Goal: Task Accomplishment & Management: Use online tool/utility

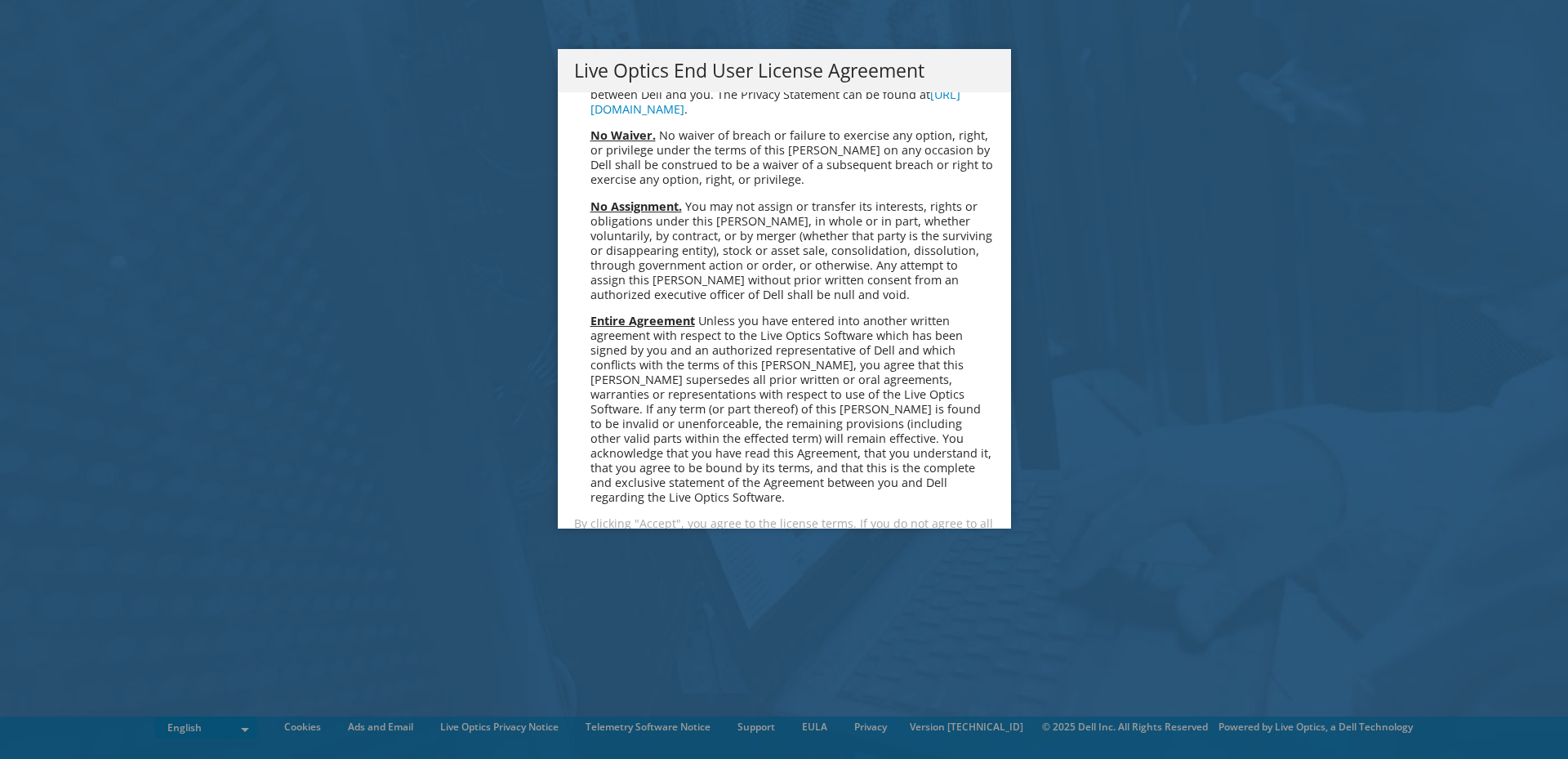
scroll to position [6177, 0]
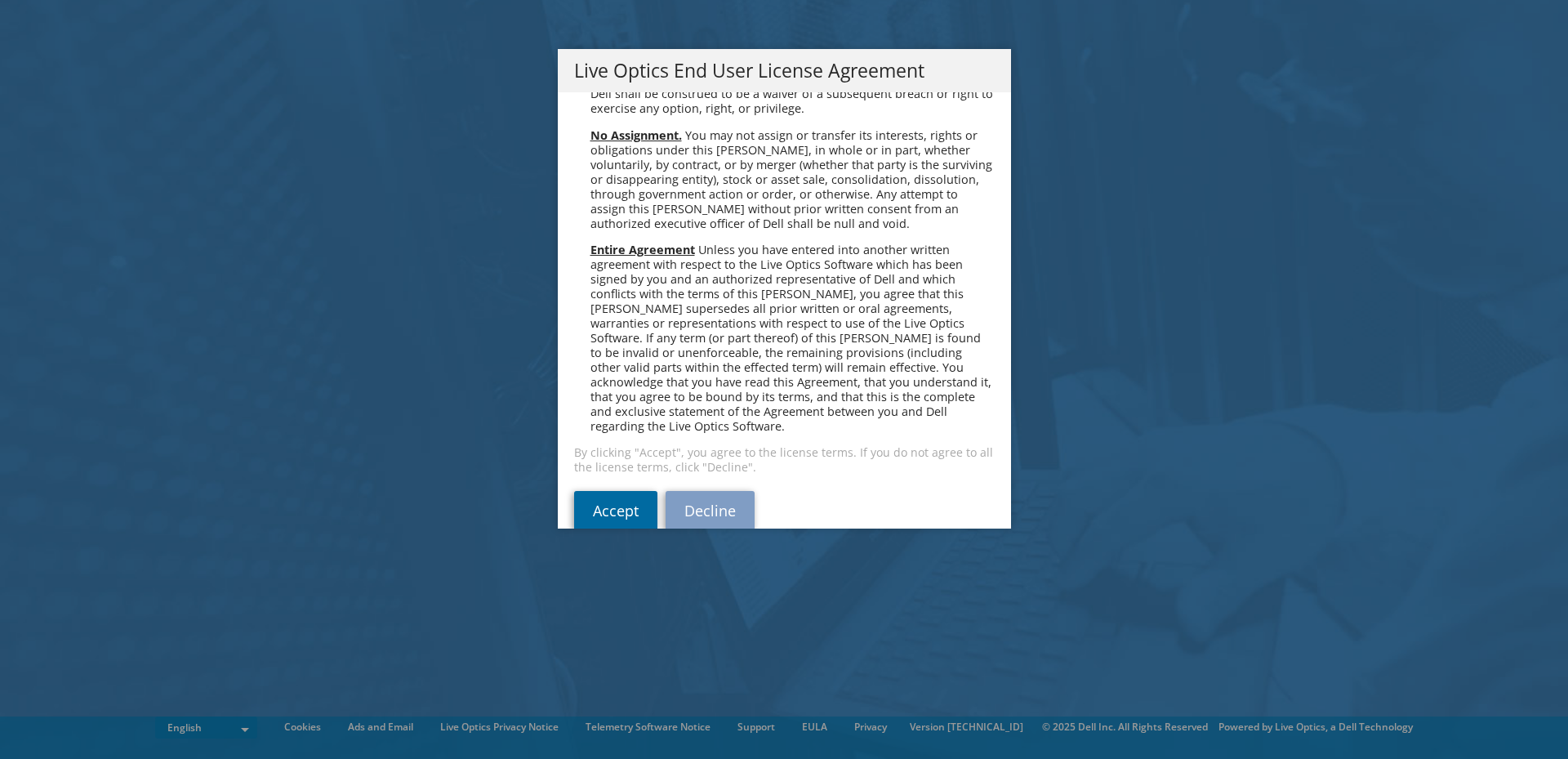
click at [608, 491] on link "Accept" at bounding box center [616, 510] width 84 height 39
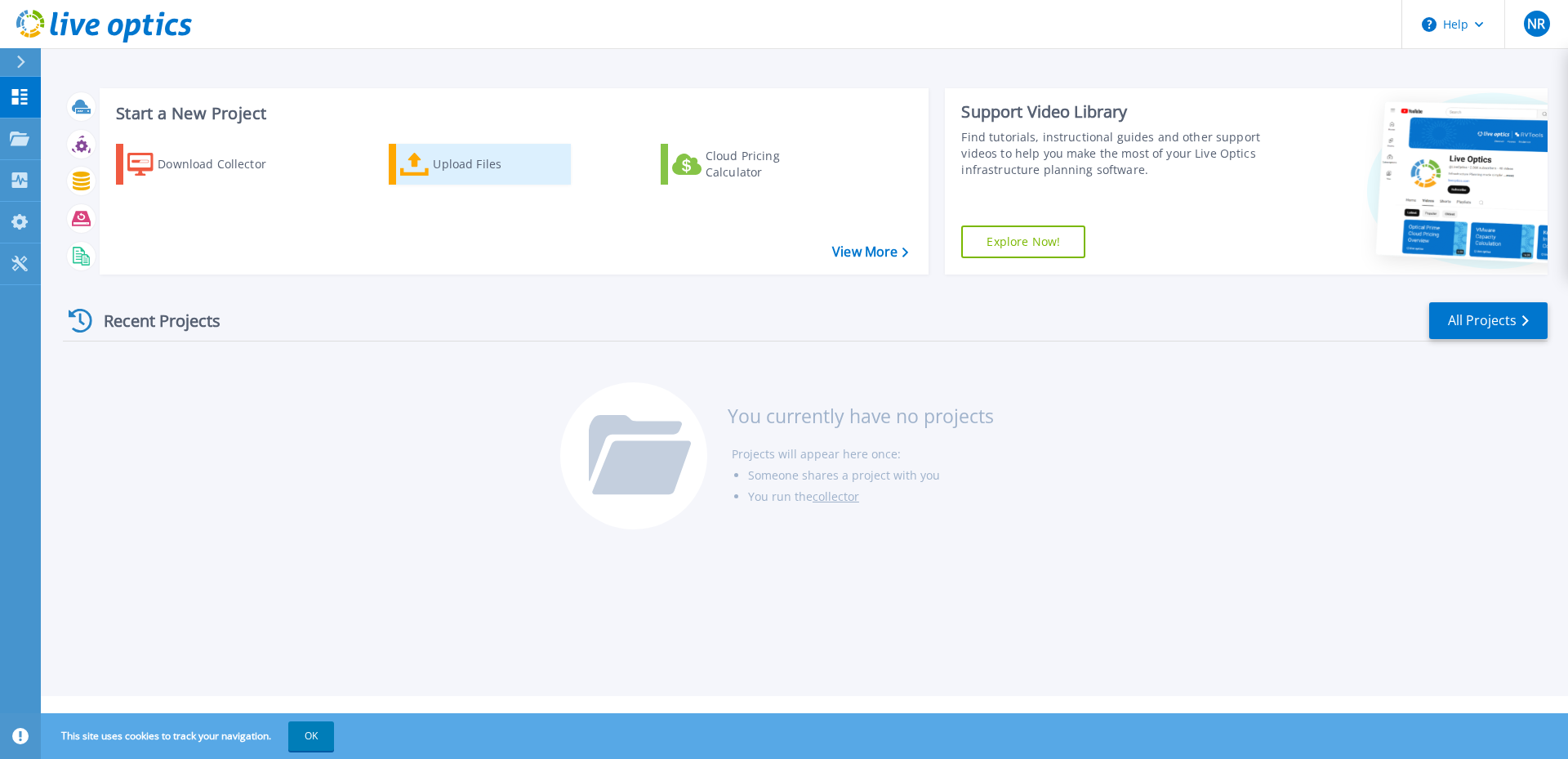
click at [468, 166] on div "Upload Files" at bounding box center [498, 164] width 131 height 33
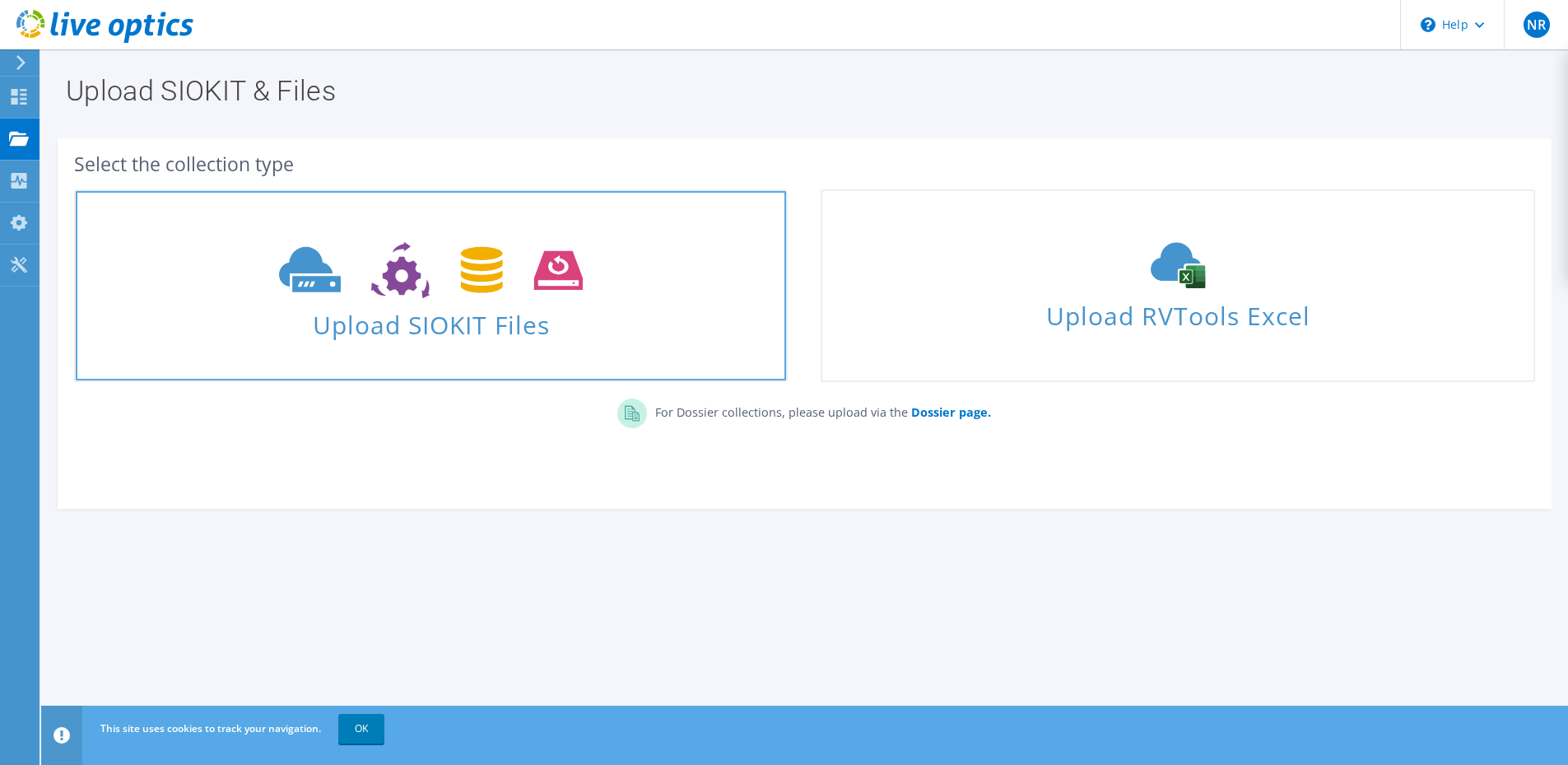
click at [521, 262] on icon at bounding box center [431, 270] width 303 height 57
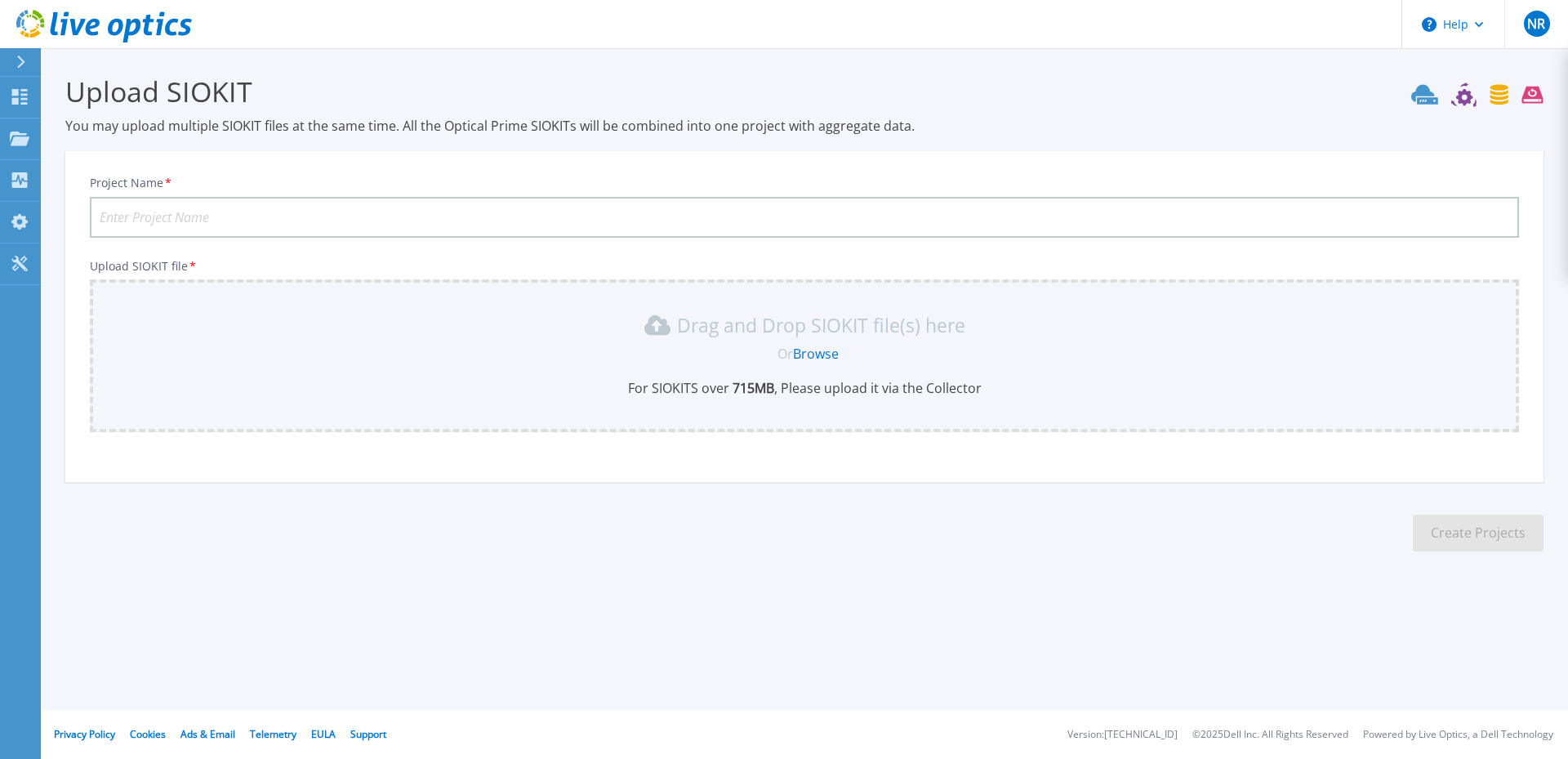
click at [188, 213] on input "Project Name *" at bounding box center [804, 217] width 1429 height 41
type input "UCSC"
click at [756, 331] on p "Drag and Drop SIOKIT file(s) here" at bounding box center [821, 325] width 288 height 16
click at [803, 348] on link "Browse" at bounding box center [815, 354] width 45 height 18
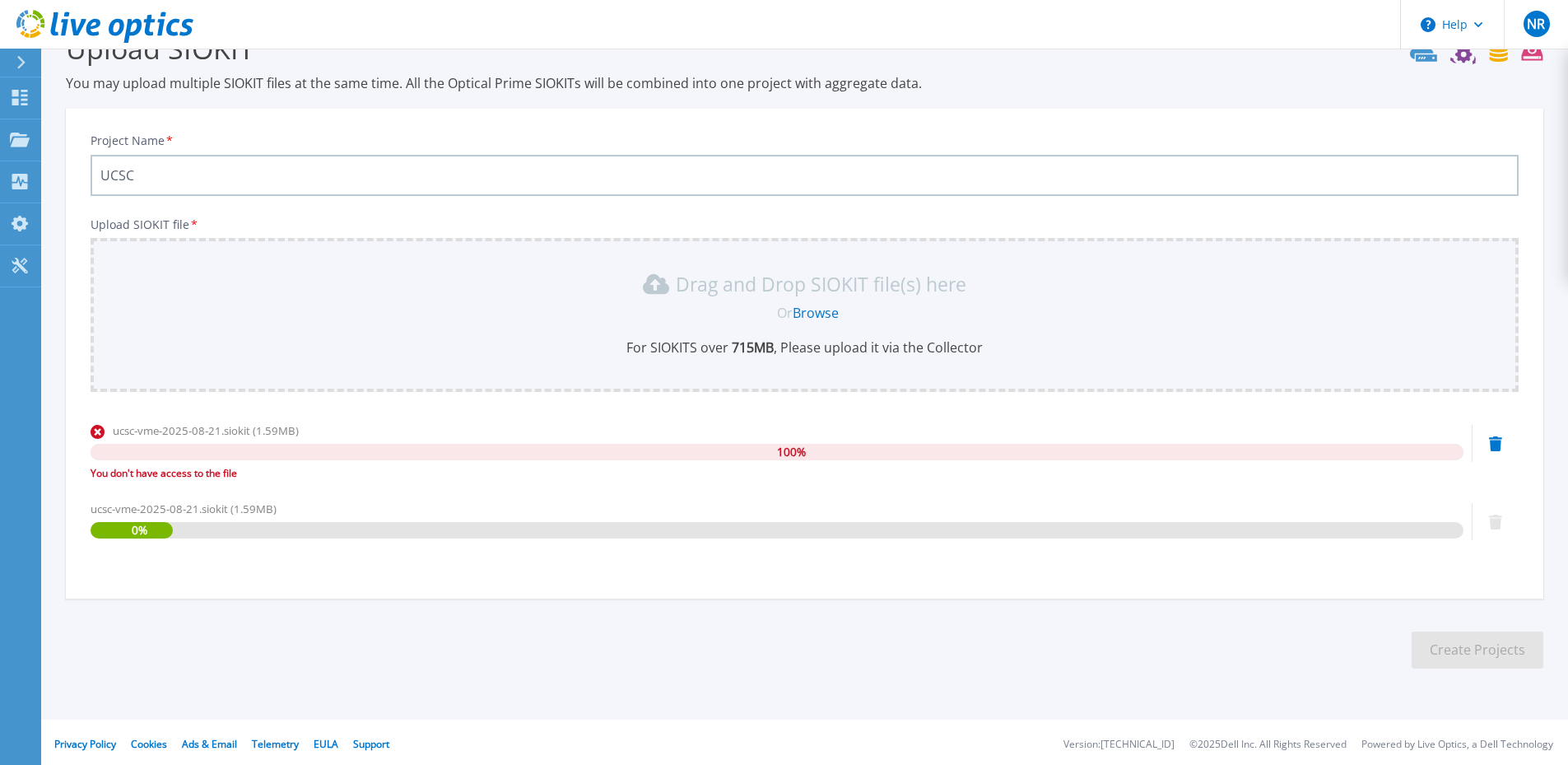
scroll to position [48, 0]
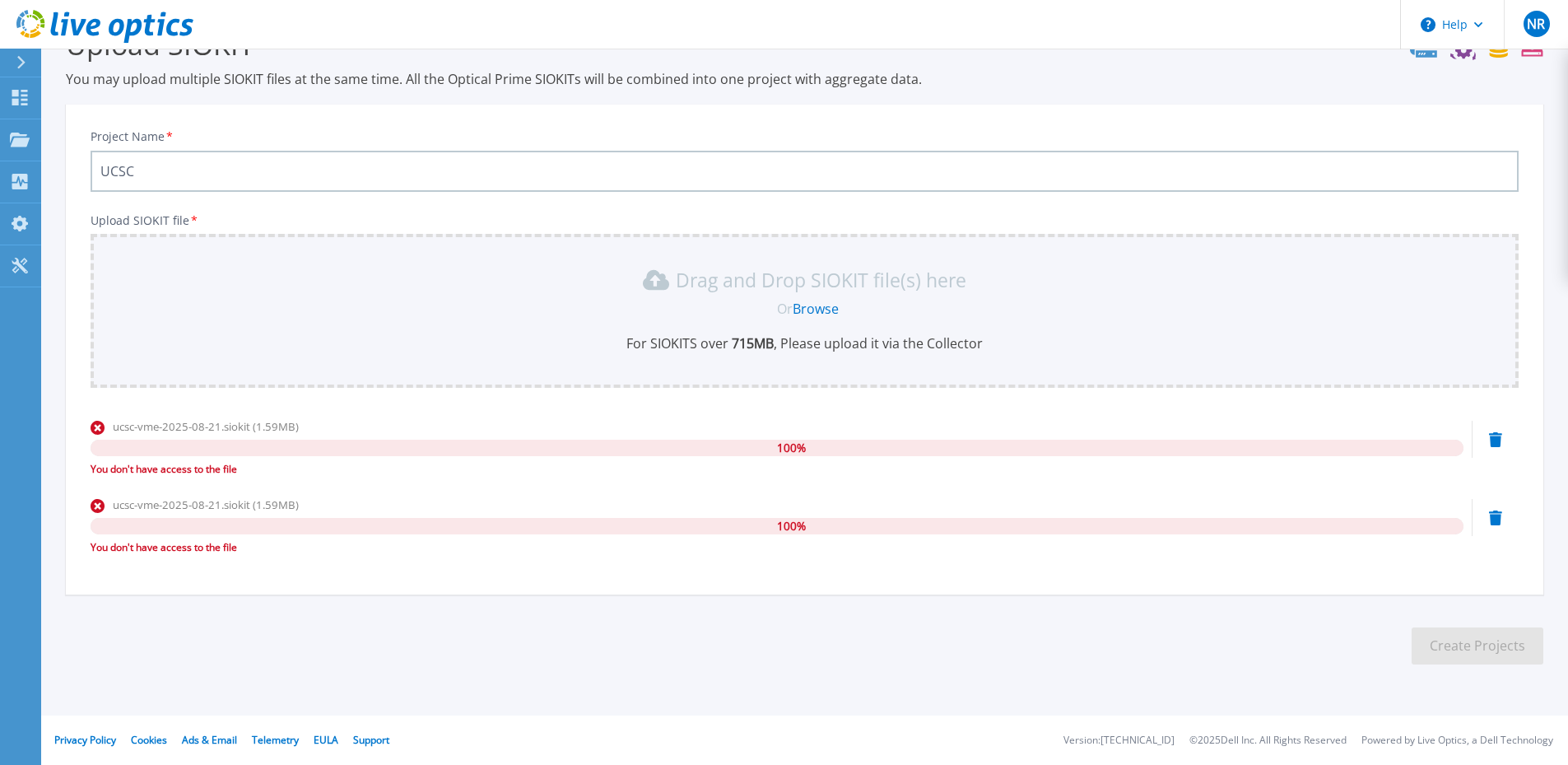
click at [1493, 436] on icon at bounding box center [1495, 439] width 13 height 15
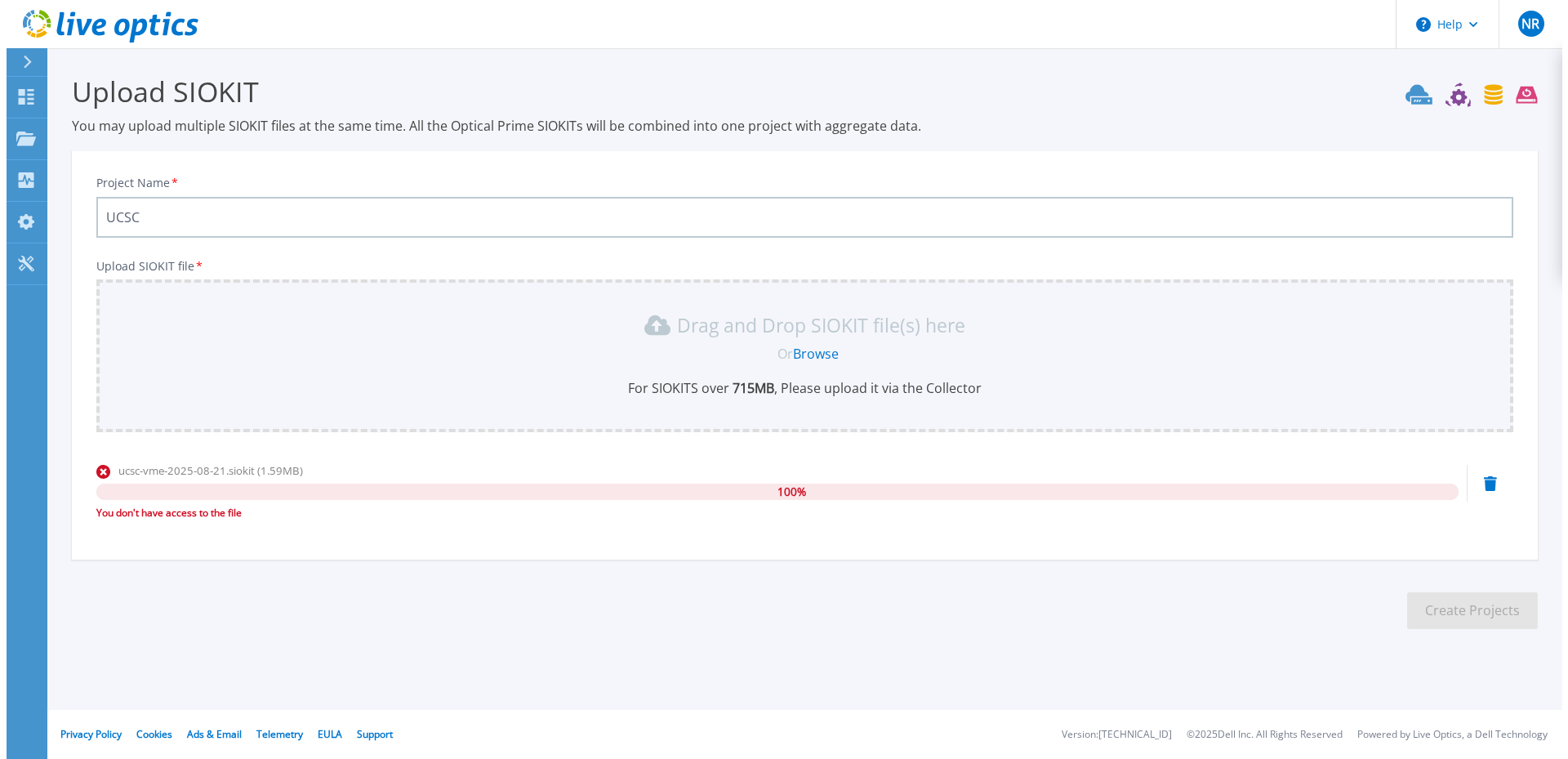
scroll to position [0, 0]
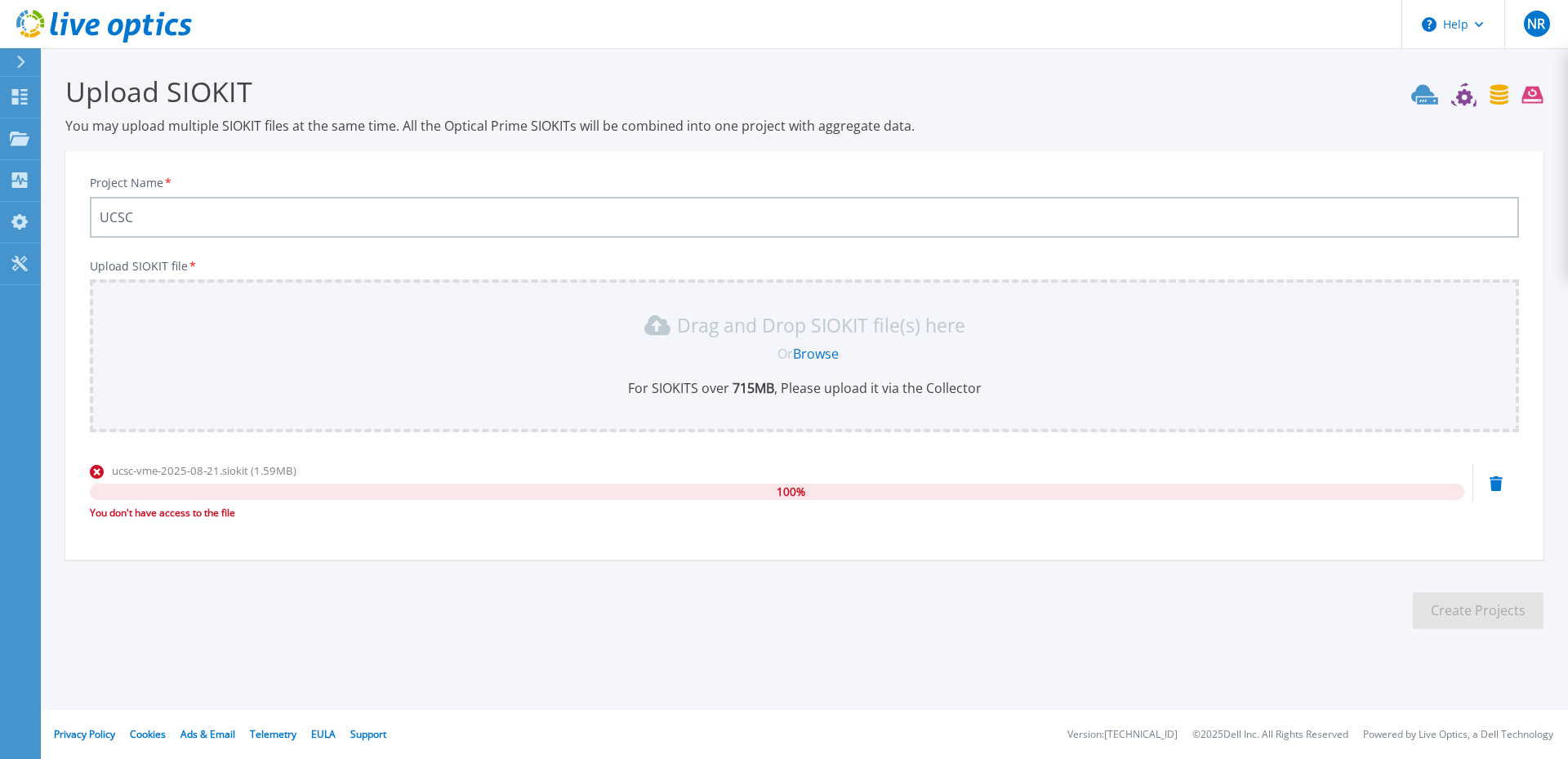
click at [1497, 481] on icon at bounding box center [1496, 484] width 13 height 15
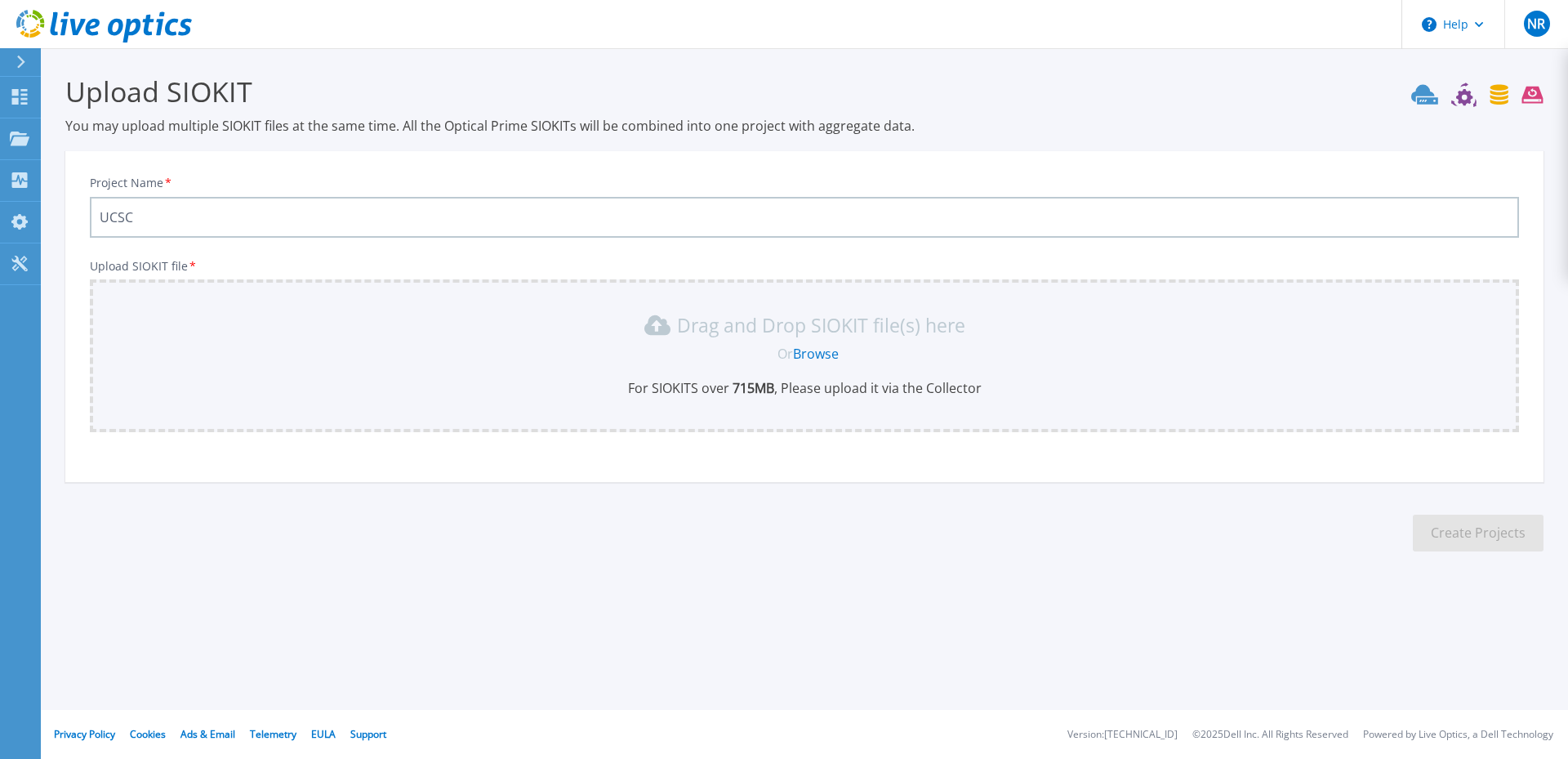
click at [1006, 14] on header "Help NR End User Nirosha Rathnayake nir@ucsc.cmb.ac.lk University of Colombo NO…" at bounding box center [784, 24] width 1568 height 49
click at [12, 99] on icon at bounding box center [20, 96] width 20 height 15
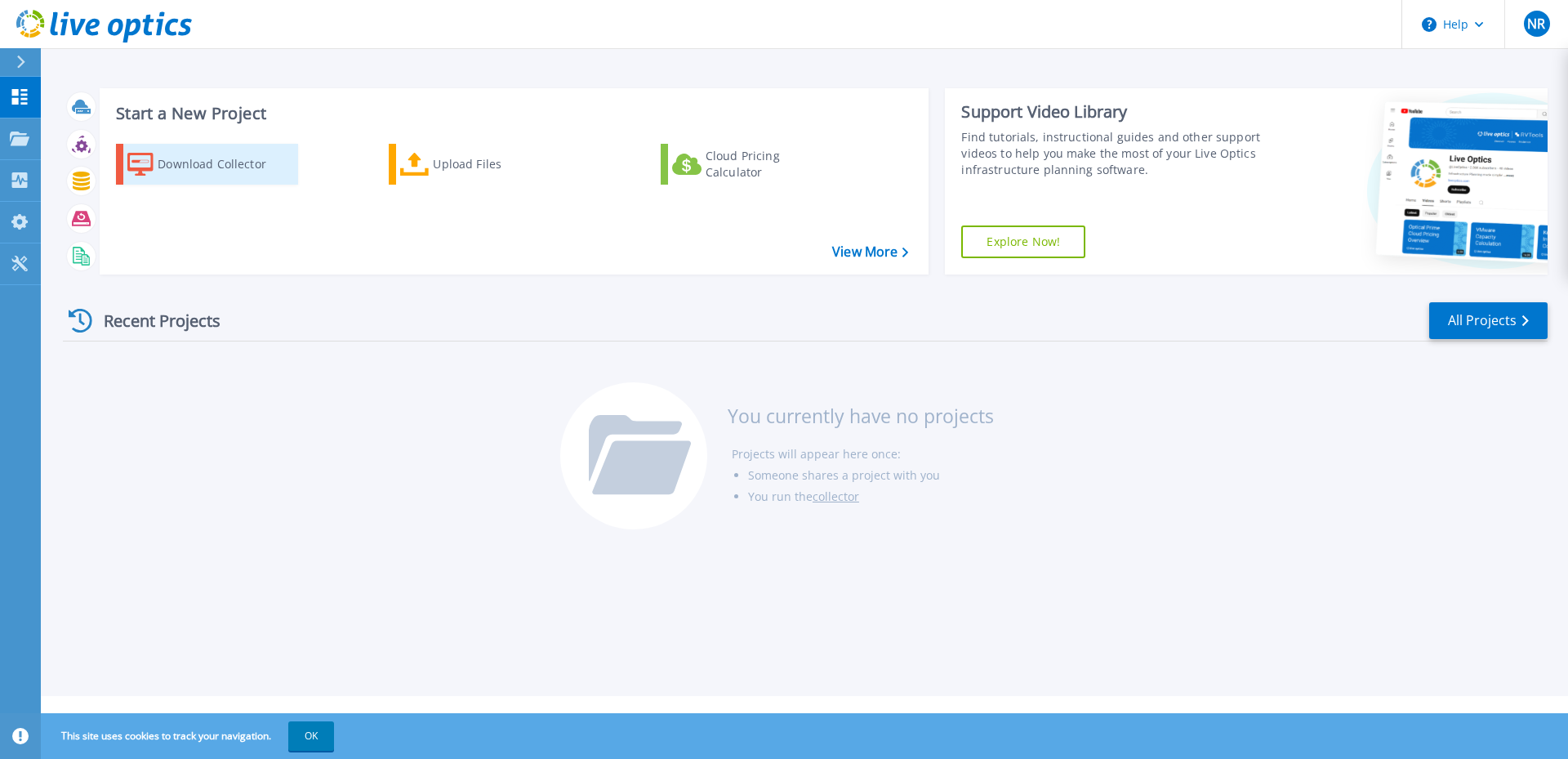
click at [207, 166] on div "Download Collector" at bounding box center [223, 164] width 131 height 33
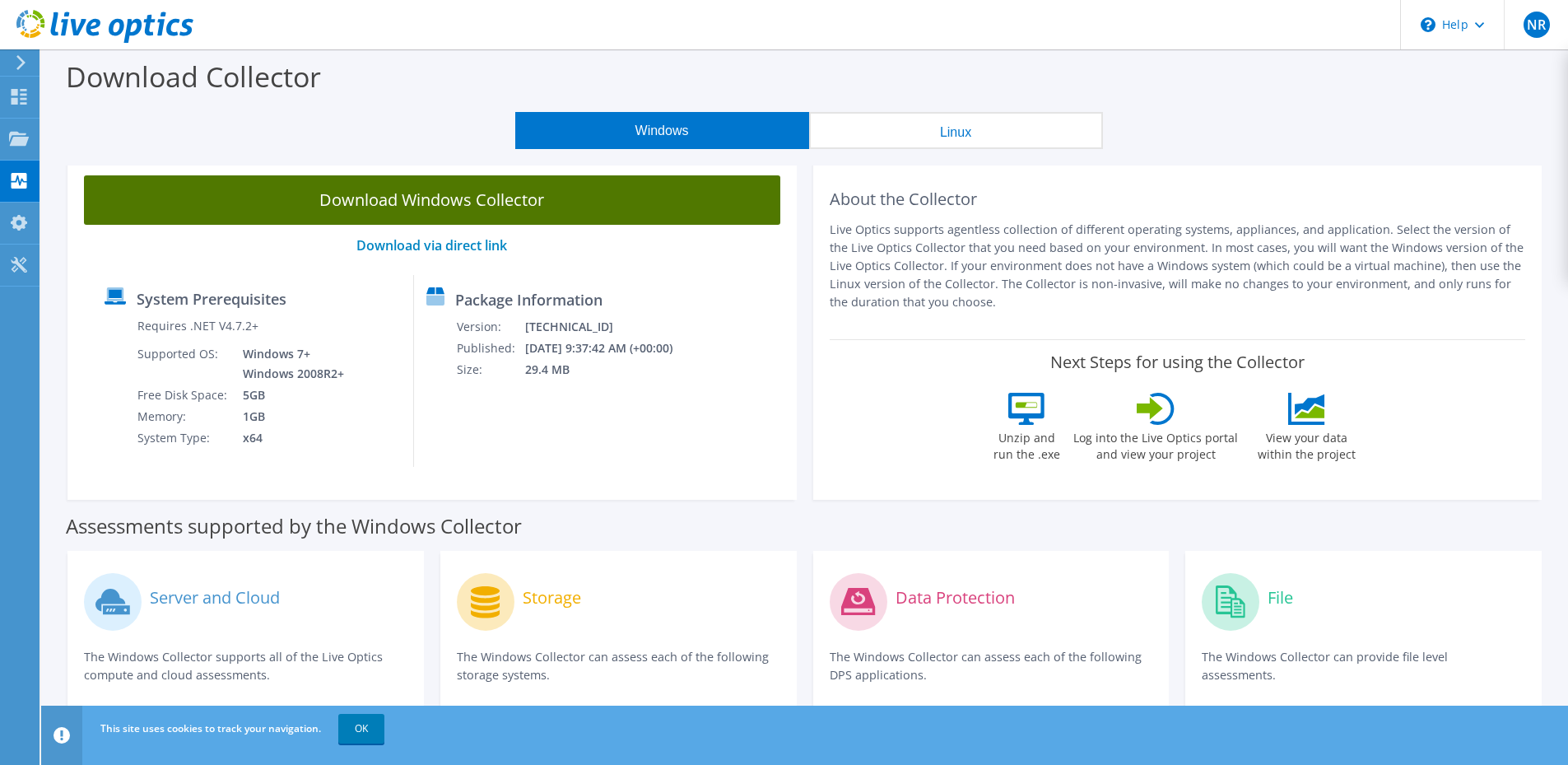
click at [492, 211] on link "Download Windows Collector" at bounding box center [433, 199] width 696 height 49
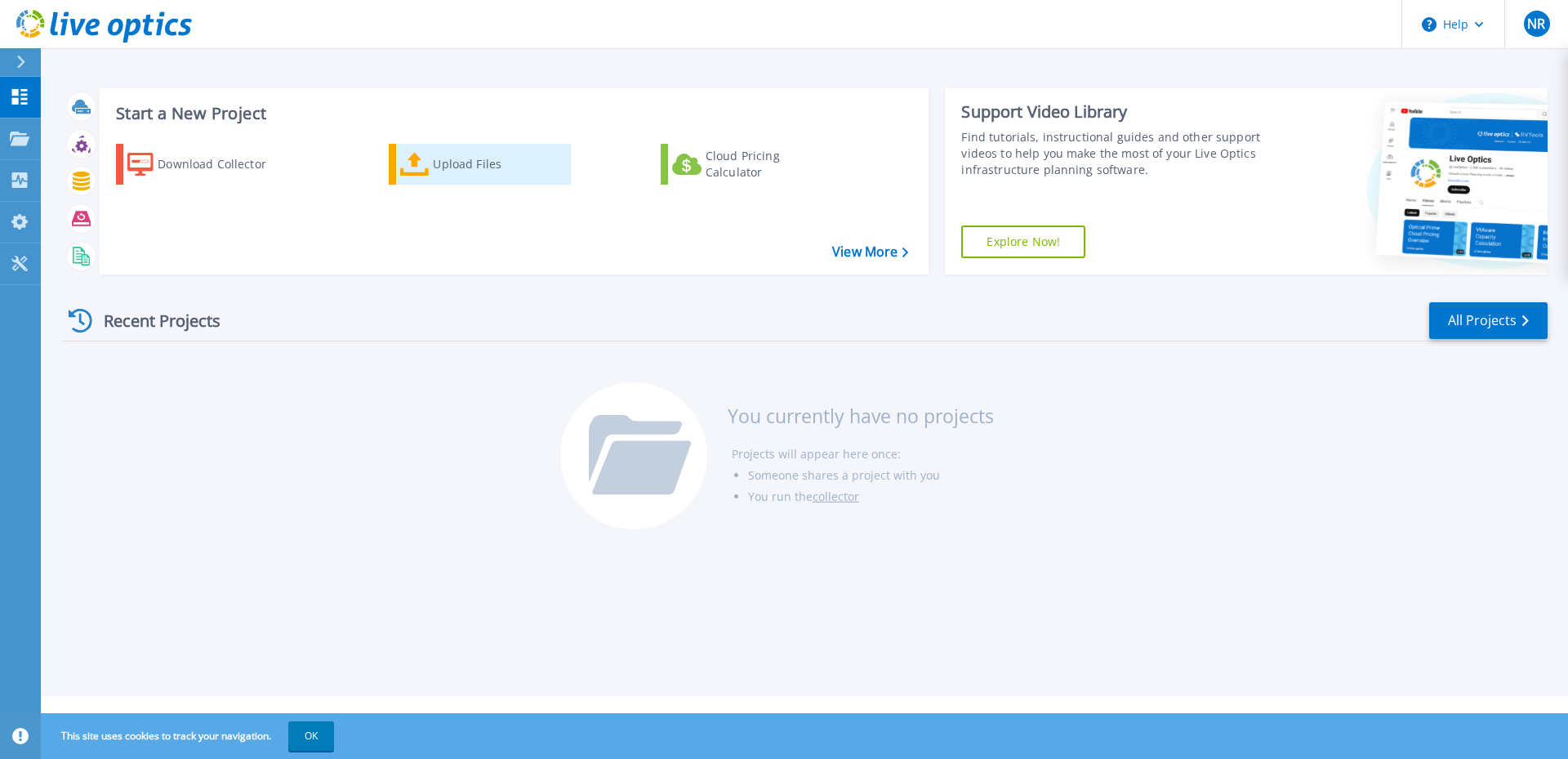
click at [470, 158] on div "Upload Files" at bounding box center [498, 164] width 131 height 33
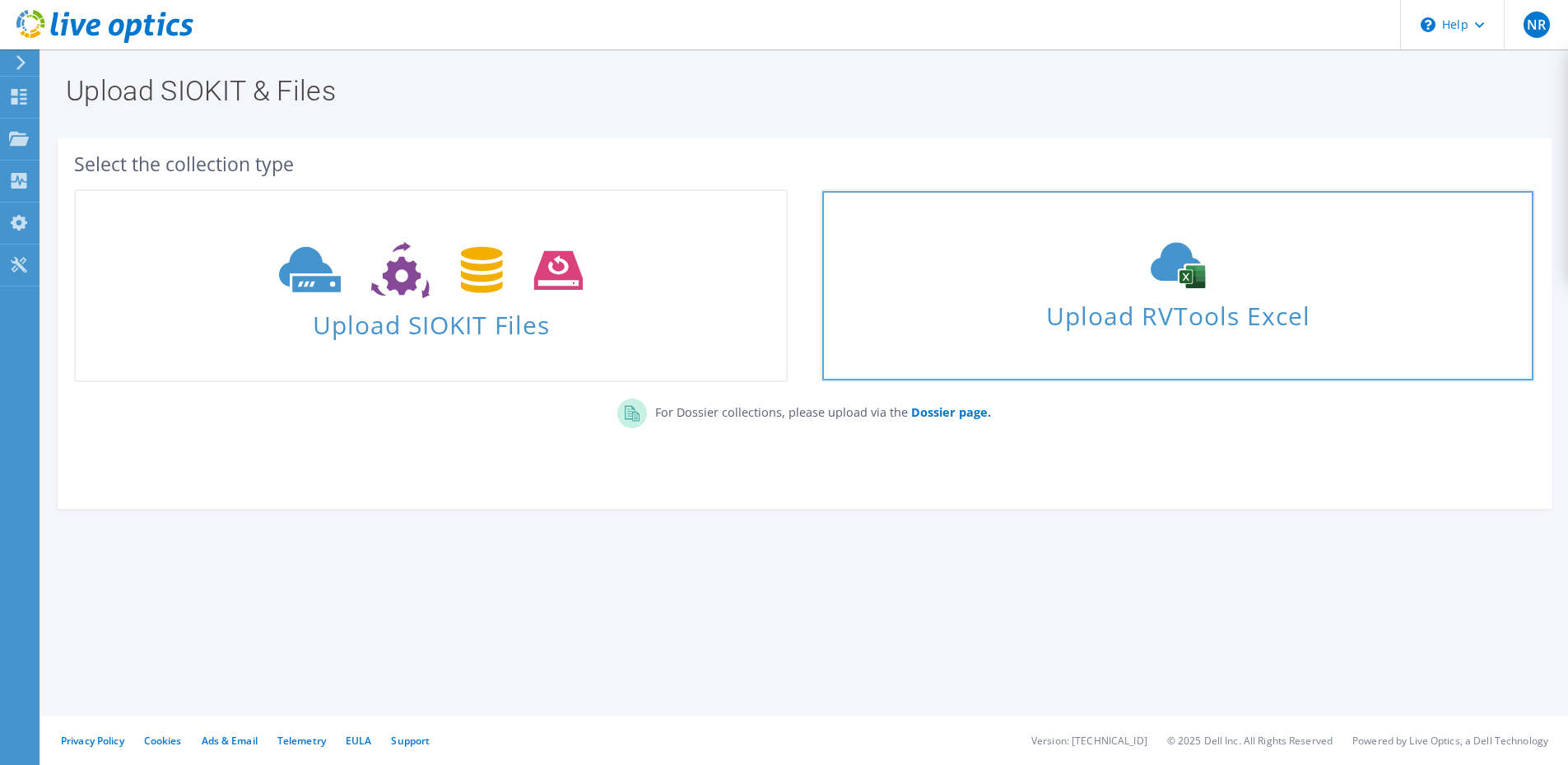
click at [1164, 312] on span "Upload RVTools Excel" at bounding box center [1177, 311] width 710 height 35
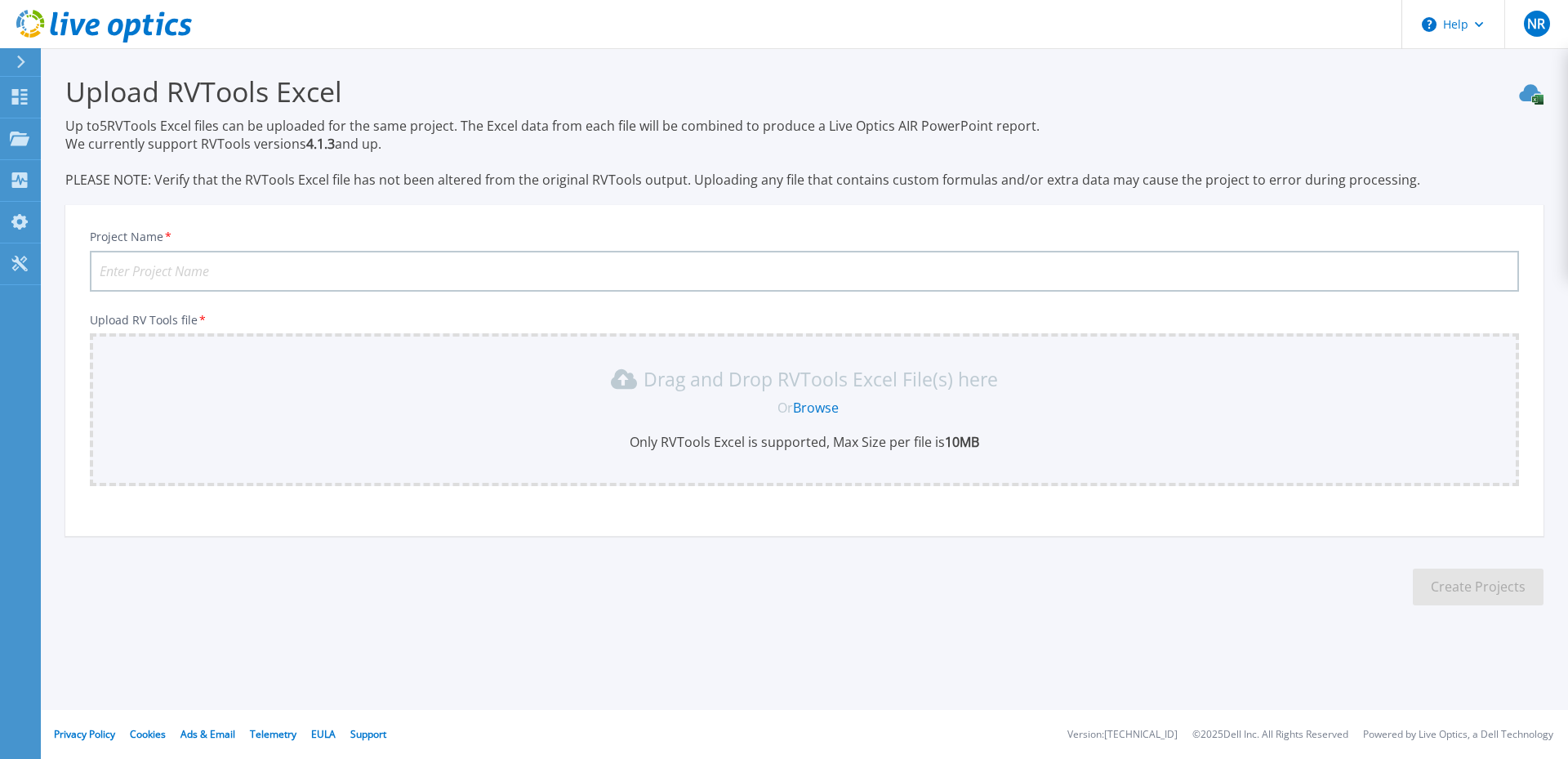
click at [888, 281] on input "Project Name *" at bounding box center [804, 272] width 1429 height 41
click at [883, 271] on input "Project Name *" at bounding box center [804, 272] width 1429 height 41
type input "UCSC - [DATE]"
click at [821, 406] on link "Browse" at bounding box center [815, 407] width 45 height 18
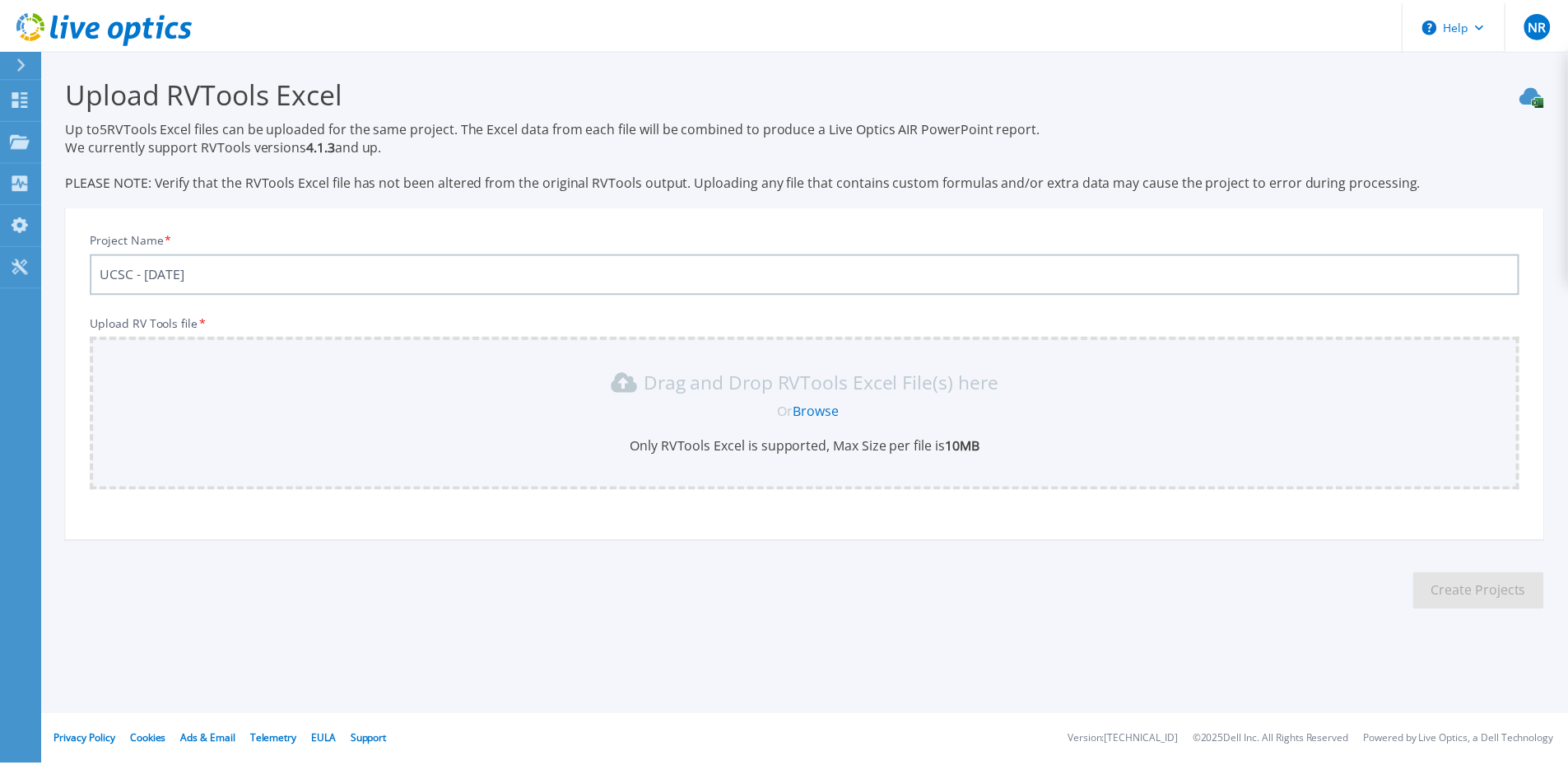
scroll to position [24, 0]
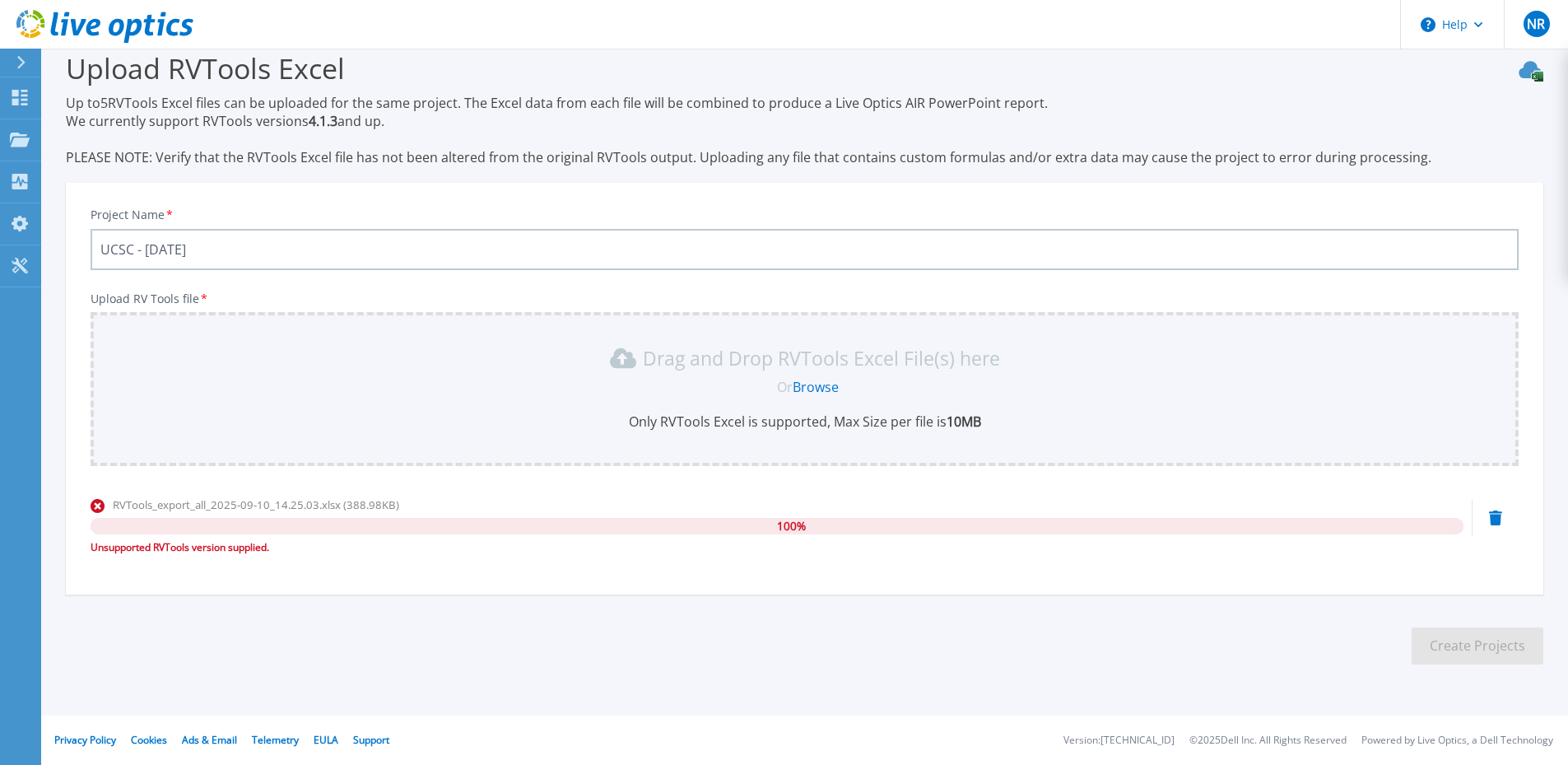
click at [1492, 520] on icon at bounding box center [1495, 518] width 13 height 15
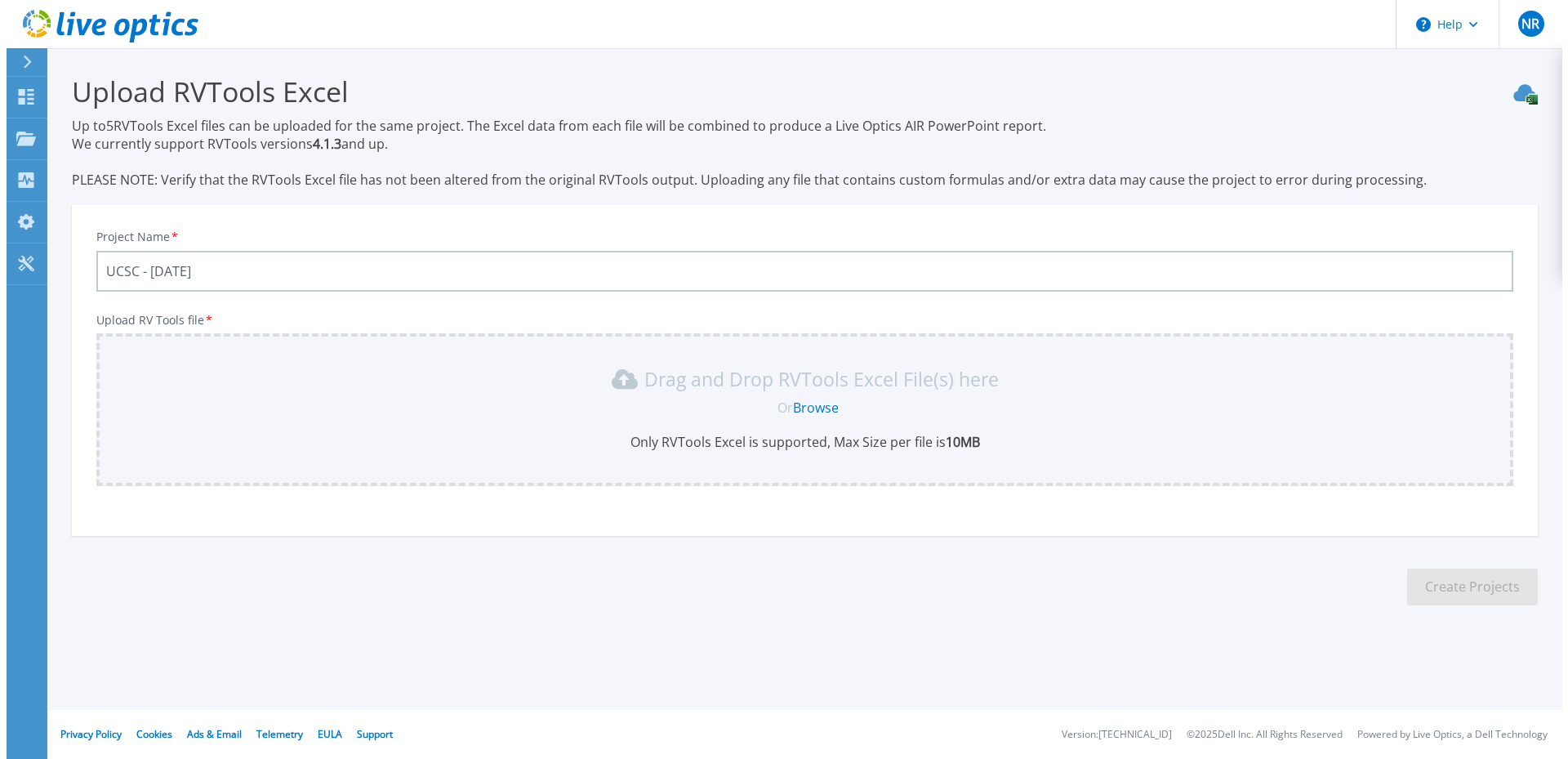
scroll to position [0, 0]
